Goal: Check status: Check status

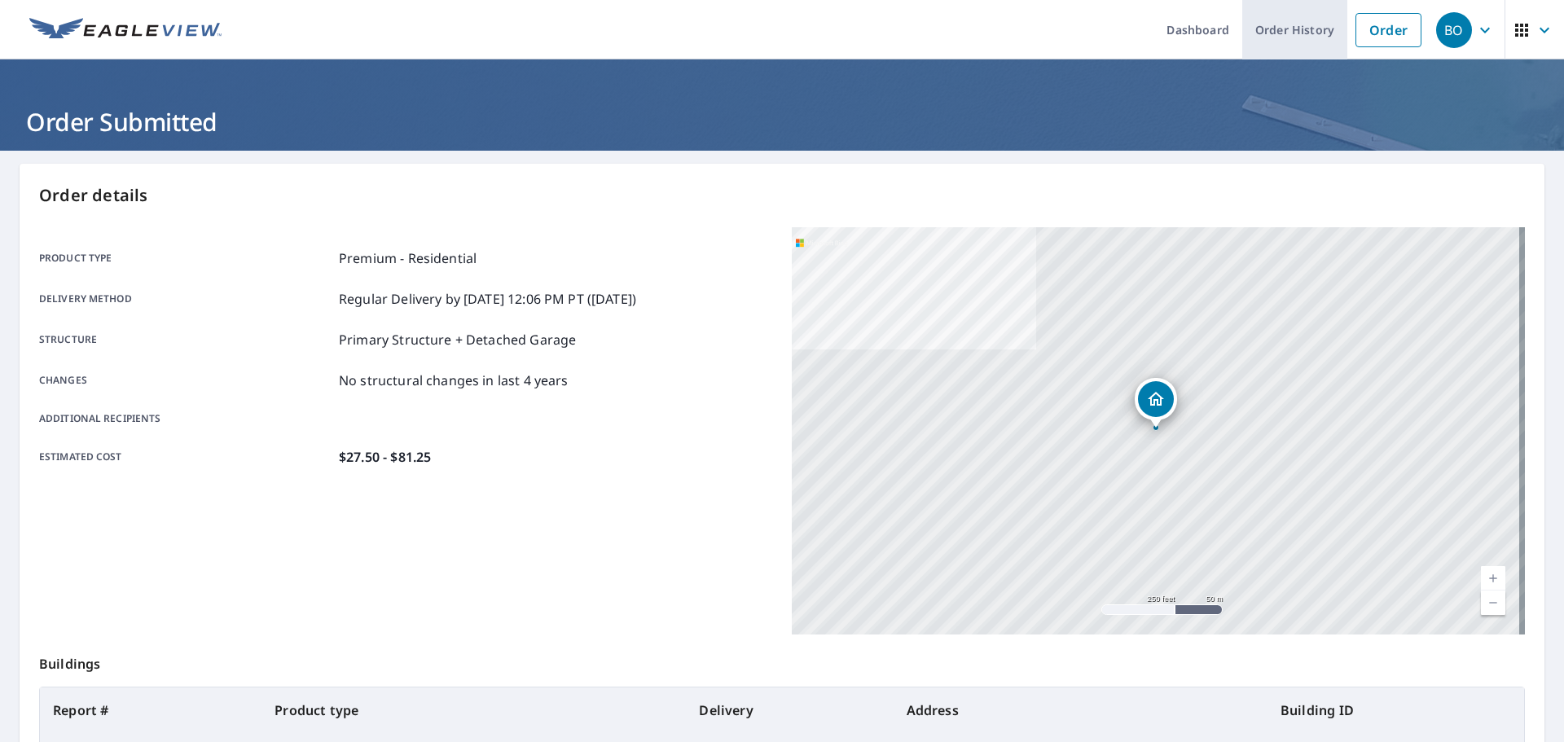
click at [1270, 31] on link "Order History" at bounding box center [1294, 29] width 105 height 59
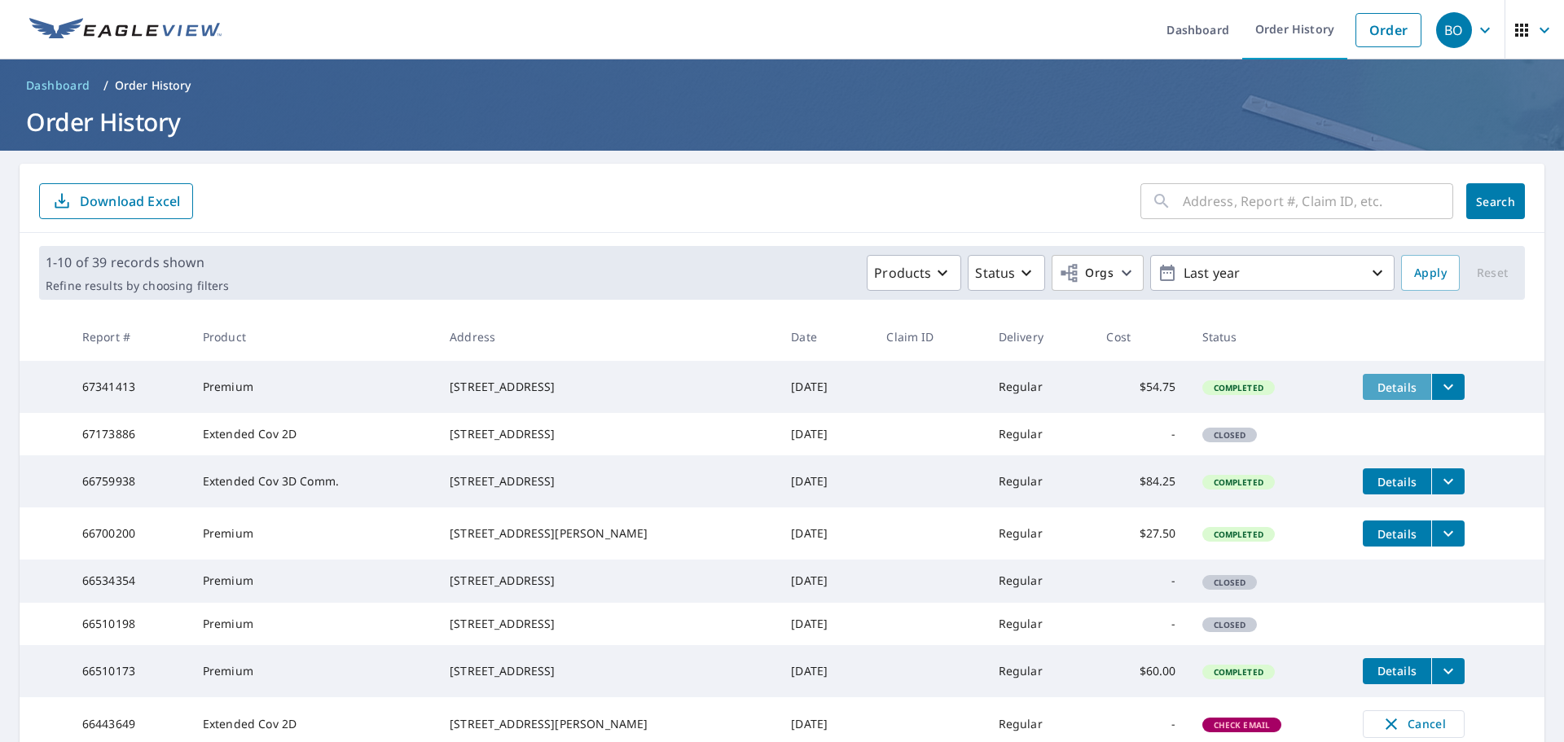
click at [1372, 388] on span "Details" at bounding box center [1396, 386] width 49 height 15
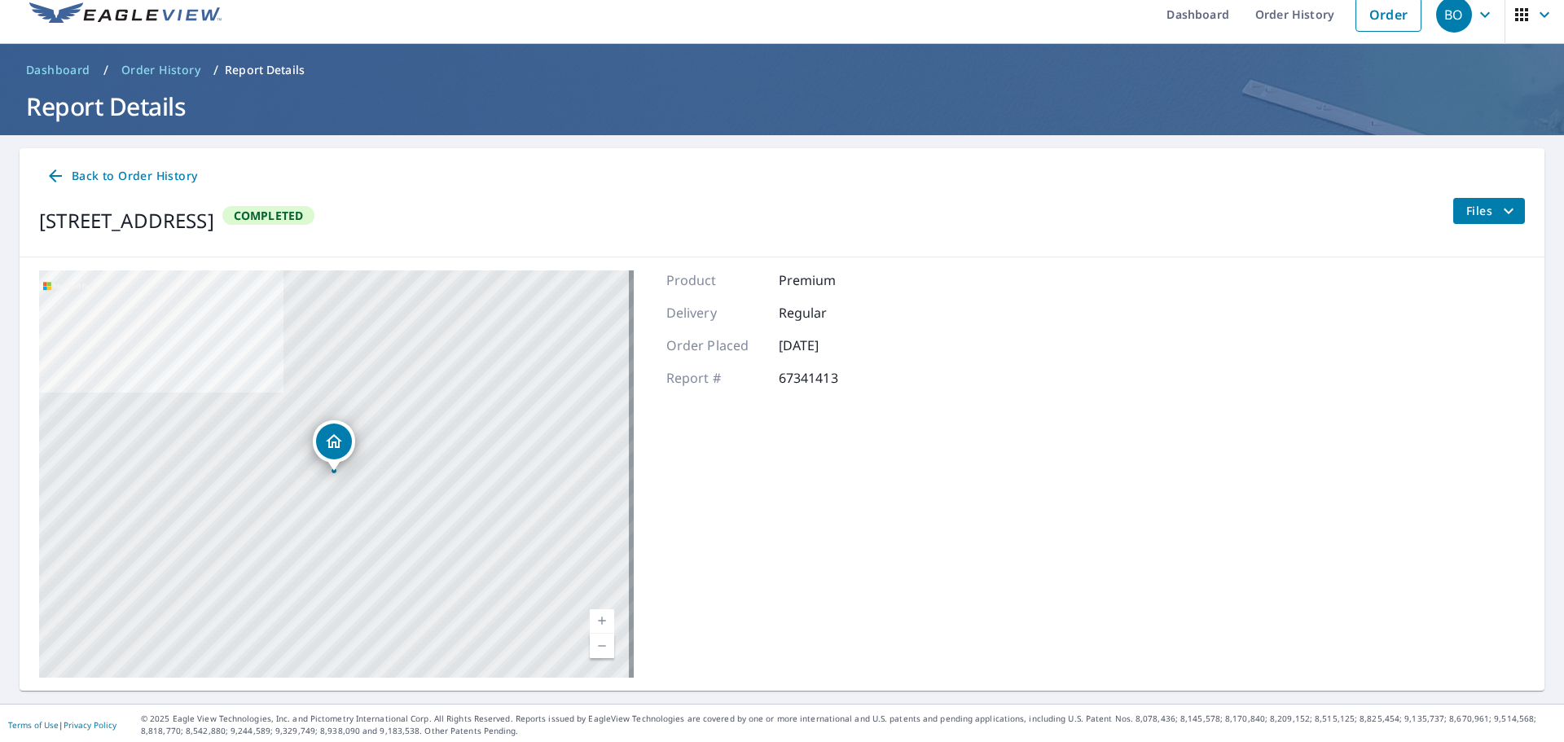
scroll to position [19, 0]
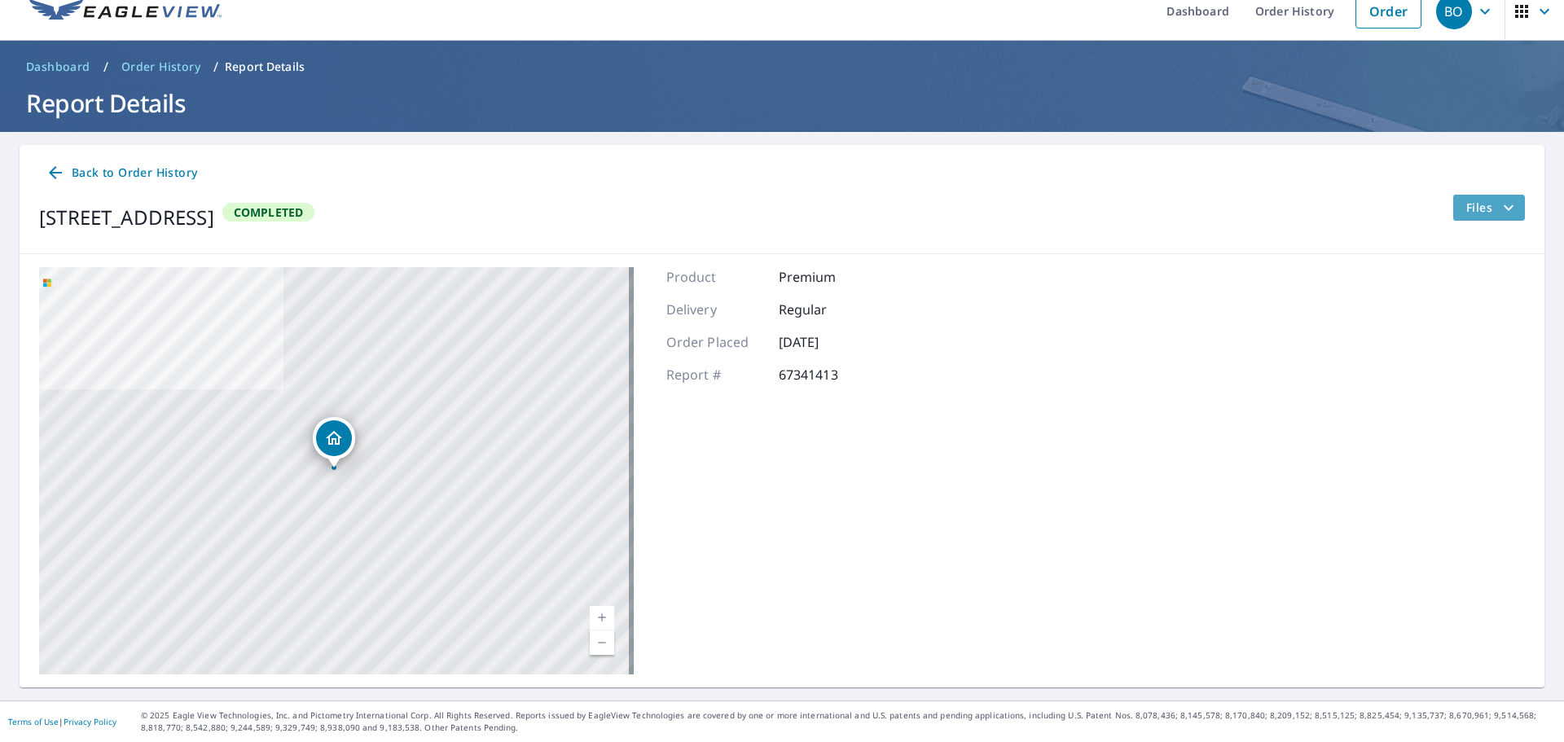
click at [1466, 200] on span "Files" at bounding box center [1492, 208] width 52 height 20
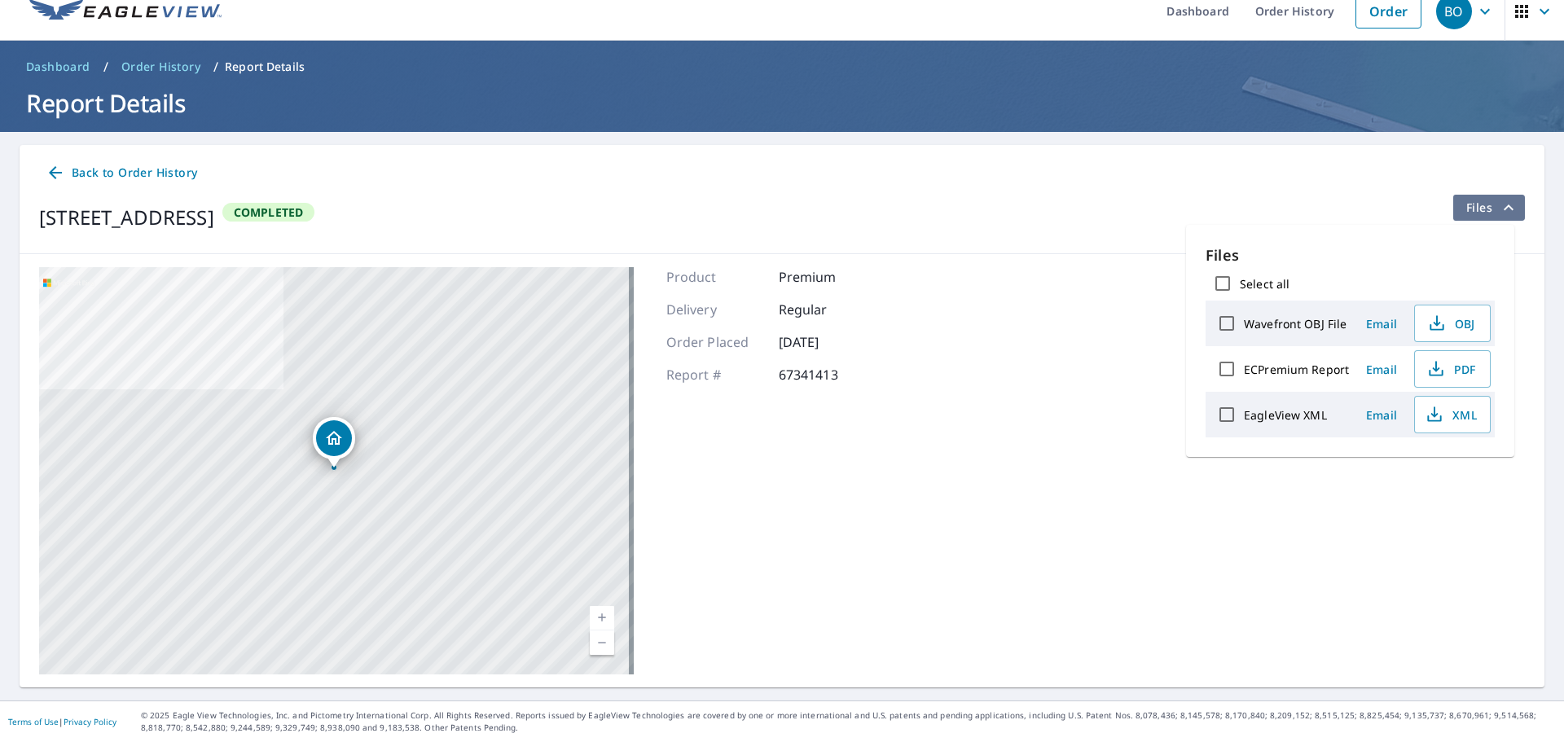
click at [1466, 201] on span "Files" at bounding box center [1492, 208] width 52 height 20
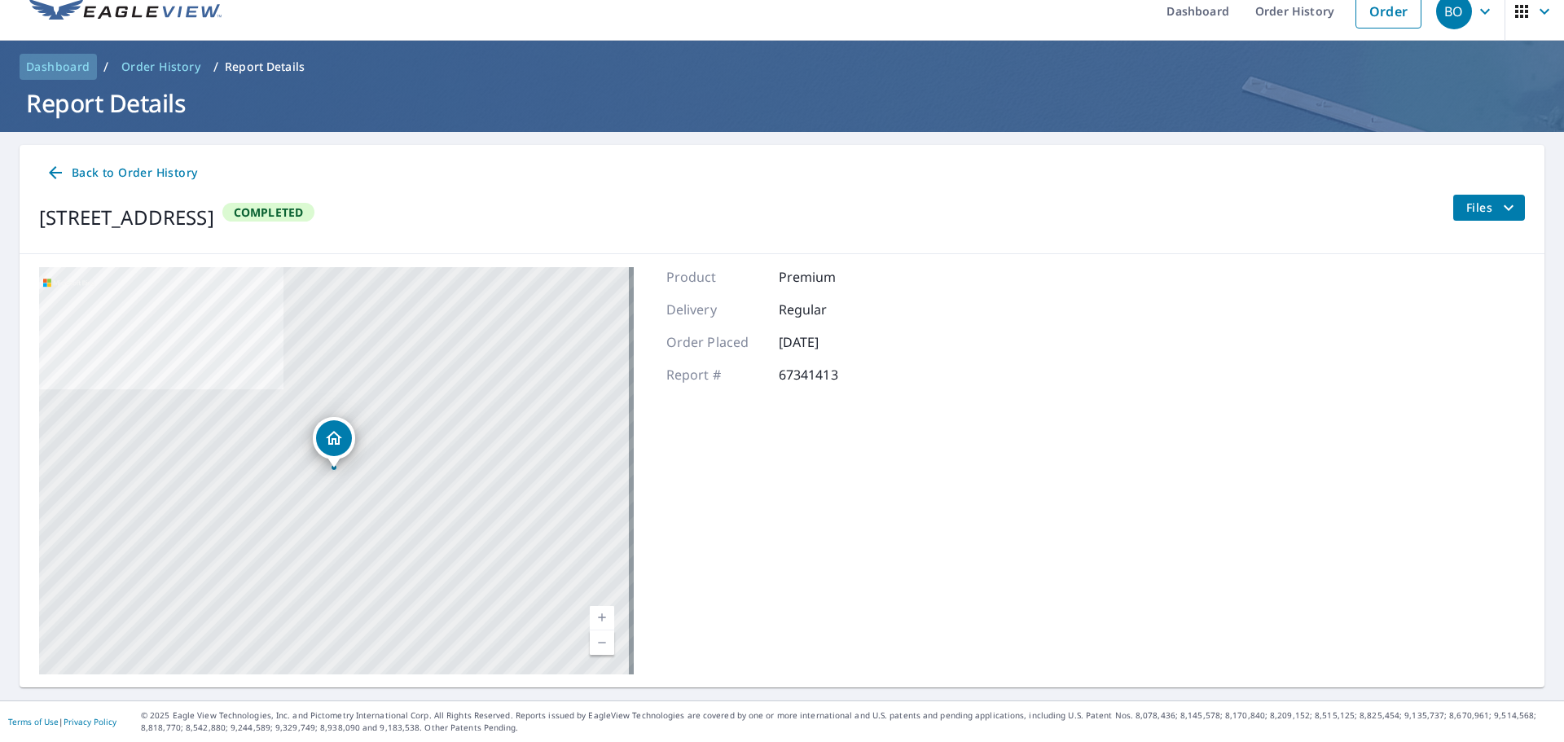
click at [62, 63] on span "Dashboard" at bounding box center [58, 67] width 64 height 16
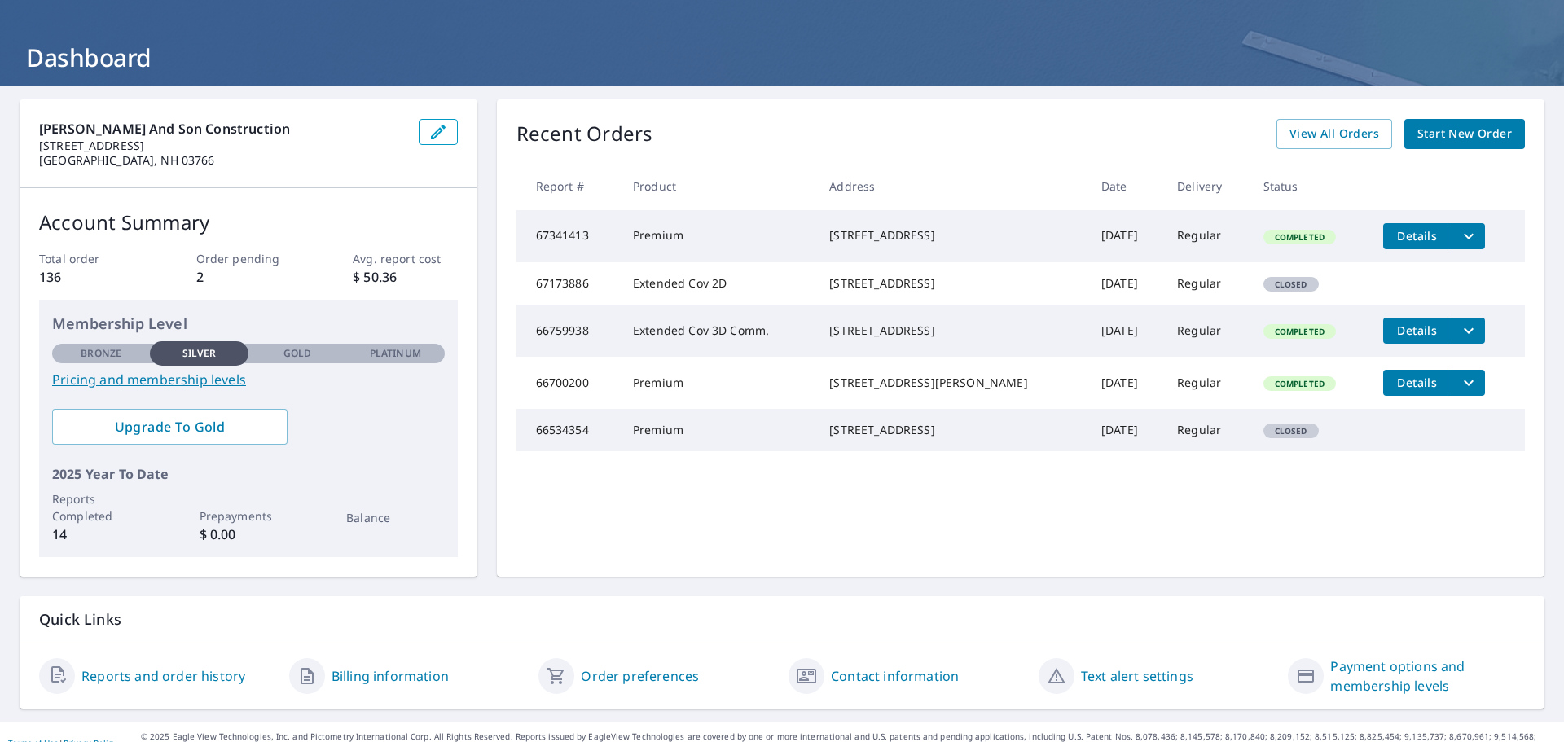
scroll to position [86, 0]
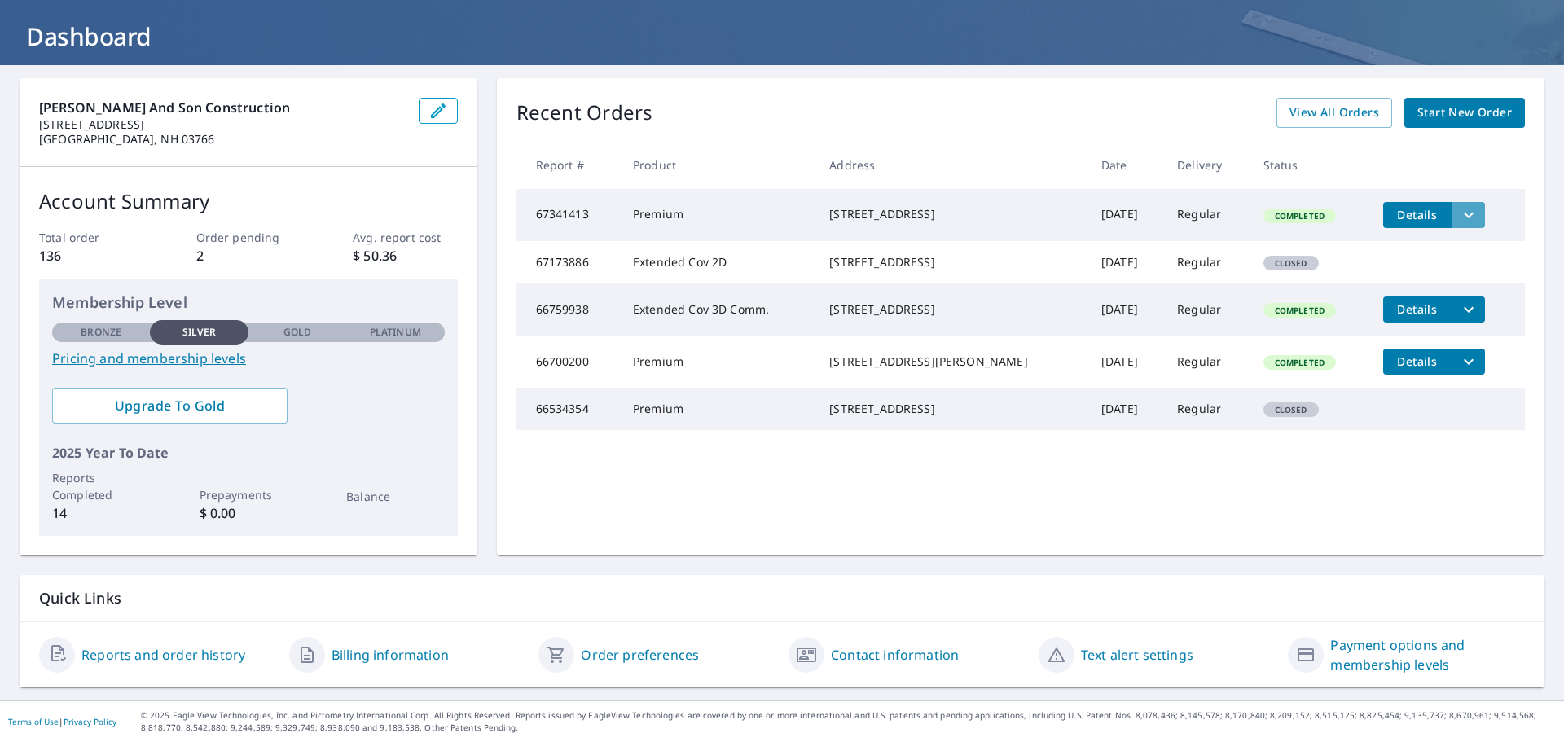
click at [1459, 209] on icon "filesDropdownBtn-67341413" at bounding box center [1469, 215] width 20 height 20
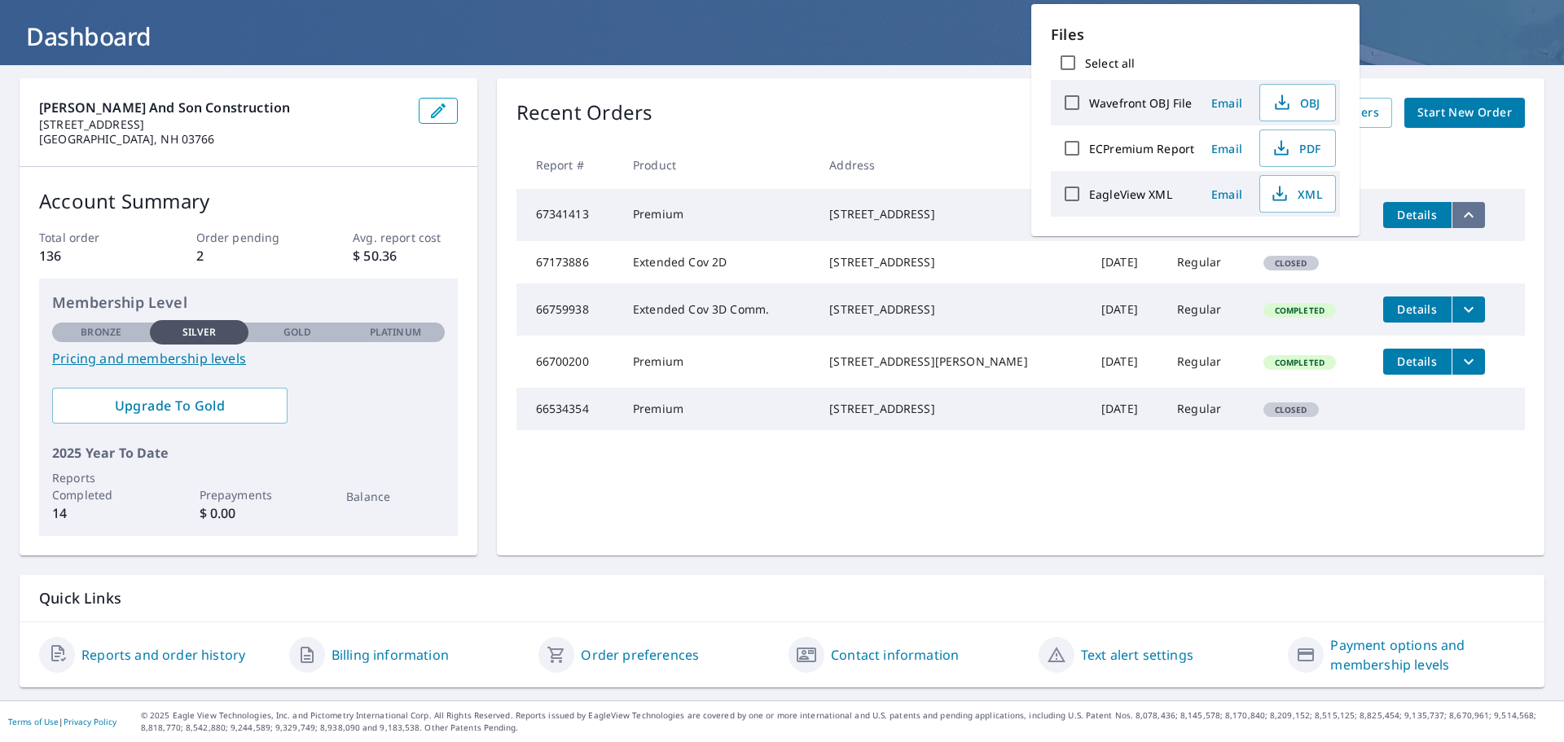
click at [1459, 209] on icon "filesDropdownBtn-67341413" at bounding box center [1469, 215] width 20 height 20
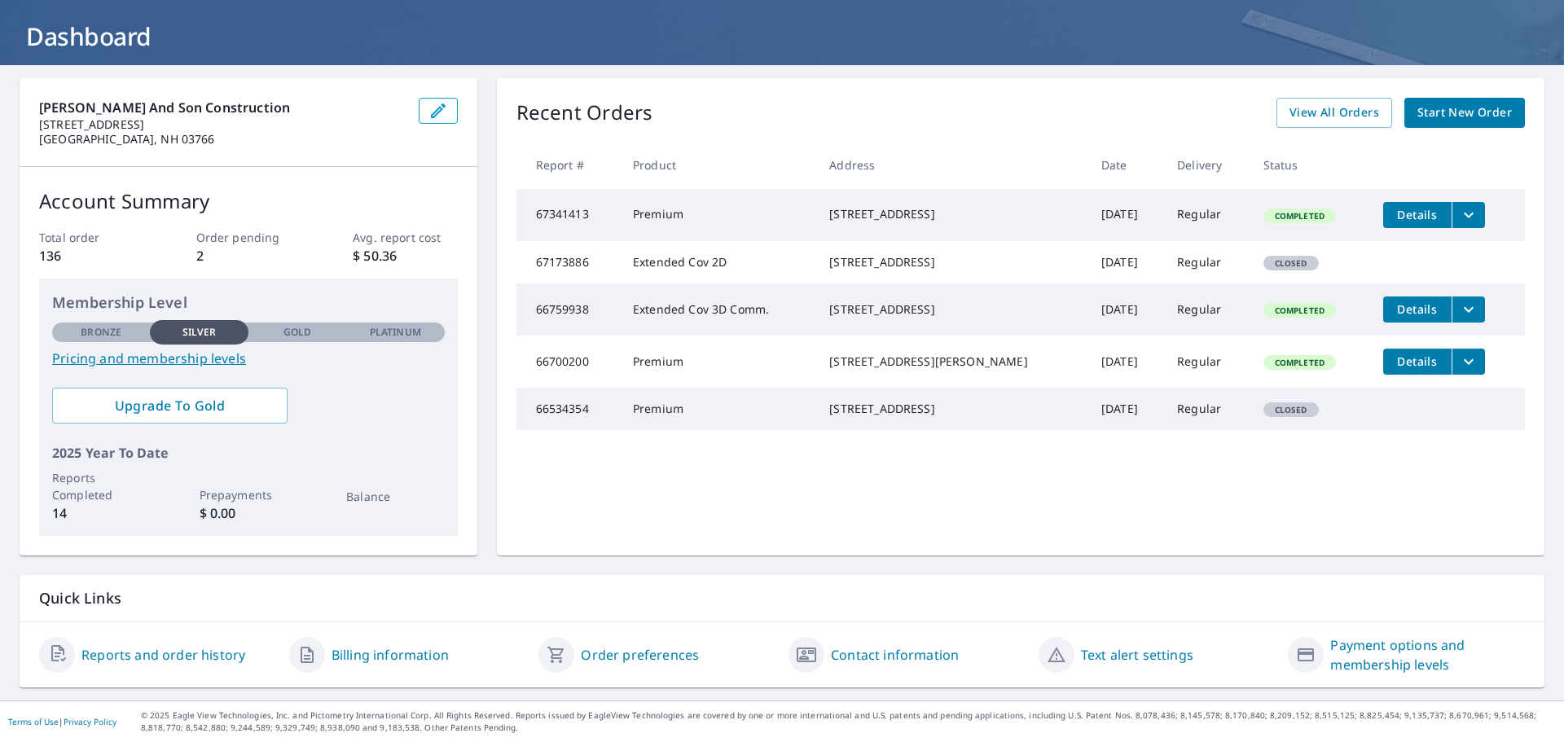
click at [149, 655] on link "Reports and order history" at bounding box center [163, 655] width 164 height 20
